Goal: Transaction & Acquisition: Purchase product/service

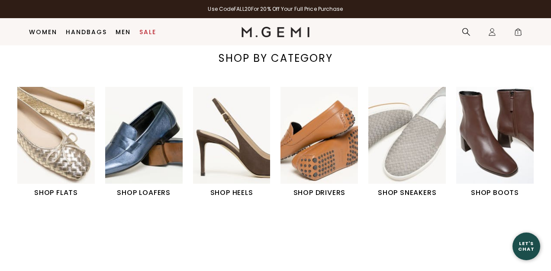
scroll to position [259, 0]
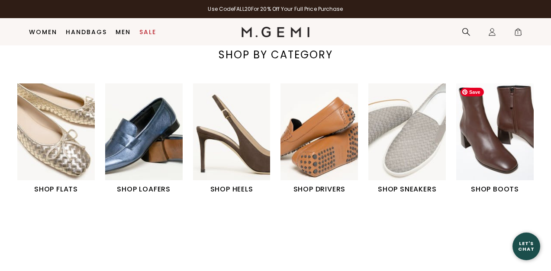
click at [507, 146] on img "6 / 6" at bounding box center [494, 131] width 77 height 97
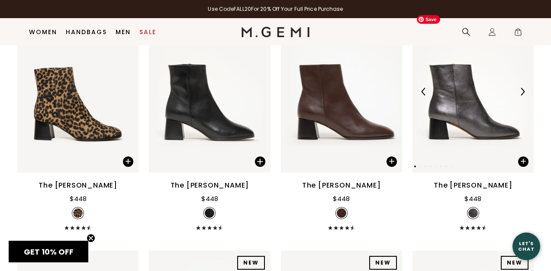
scroll to position [391, 0]
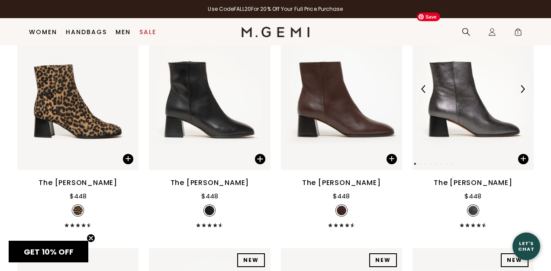
click at [470, 122] on img at bounding box center [472, 88] width 121 height 161
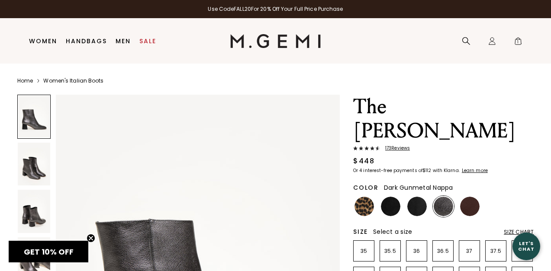
click at [449, 197] on img at bounding box center [443, 206] width 19 height 19
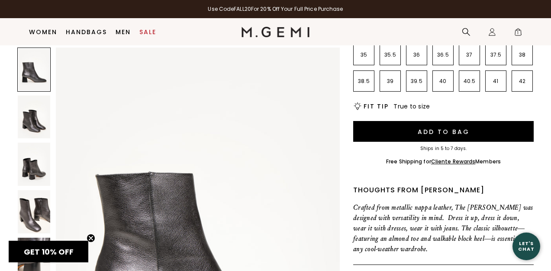
scroll to position [202, 0]
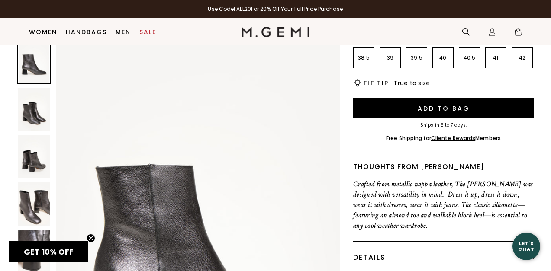
click at [33, 230] on img at bounding box center [34, 251] width 32 height 43
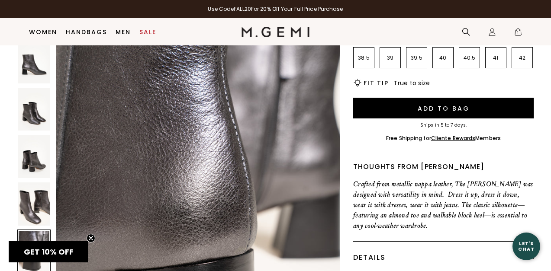
click at [37, 183] on img at bounding box center [34, 204] width 32 height 43
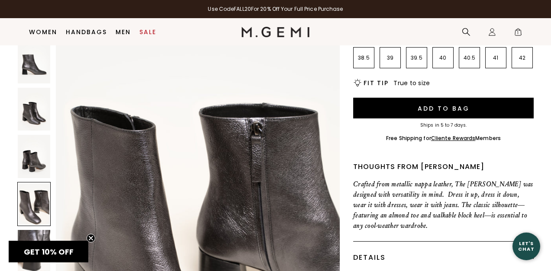
scroll to position [1162, 0]
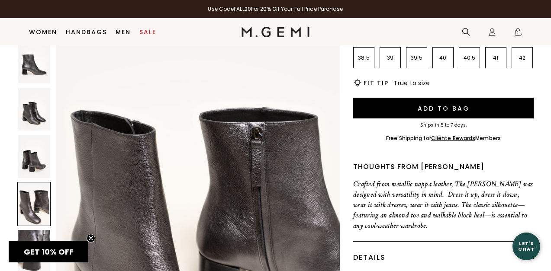
click at [33, 88] on img at bounding box center [34, 109] width 32 height 43
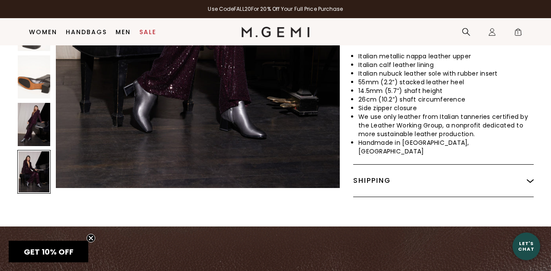
scroll to position [430, 0]
